Goal: Information Seeking & Learning: Learn about a topic

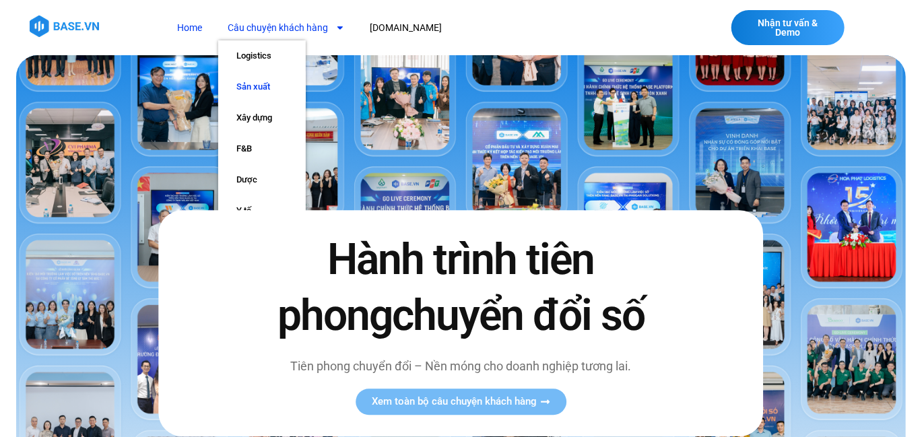
click at [273, 81] on link "Sản xuất" at bounding box center [262, 86] width 88 height 31
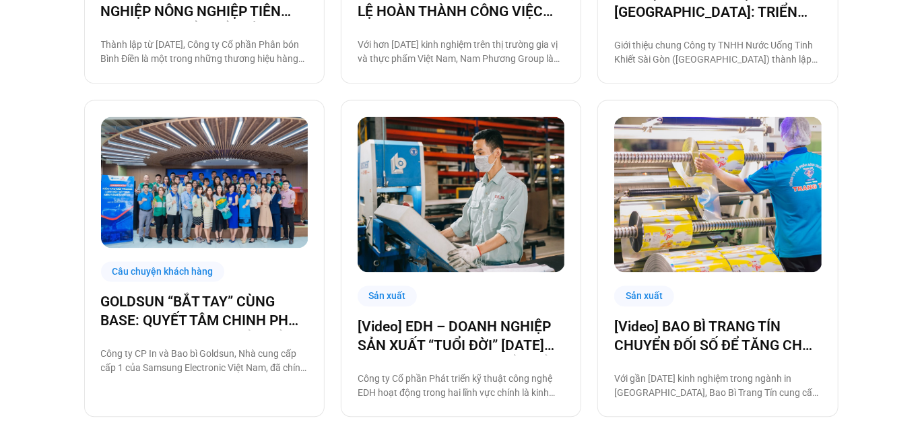
scroll to position [1346, 0]
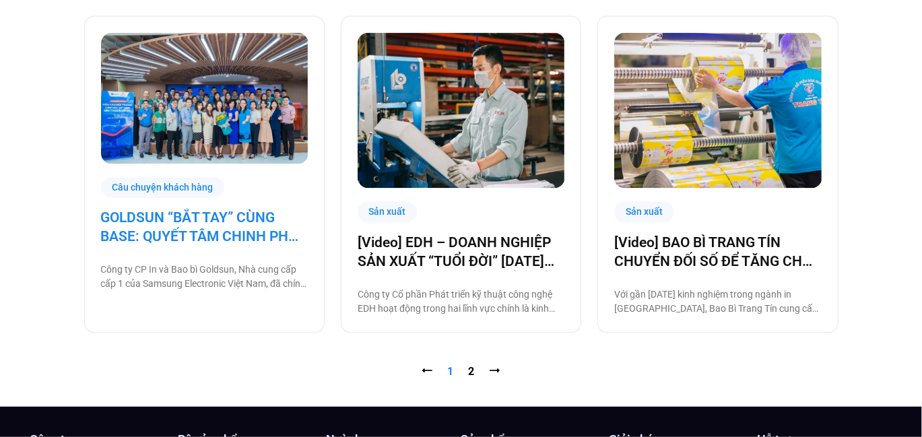
click at [212, 220] on link "GOLDSUN “BẮT TAY” CÙNG BASE: QUYẾT TÂM CHINH PHỤC CHẶNG ĐƯỜNG CHUYỂN ĐỔI SỐ TOÀ…" at bounding box center [204, 227] width 207 height 38
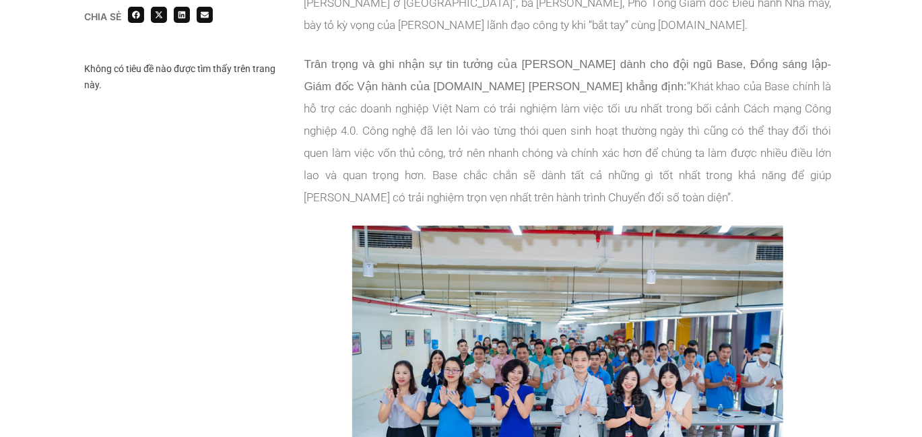
scroll to position [1683, 0]
